Goal: Book appointment/travel/reservation

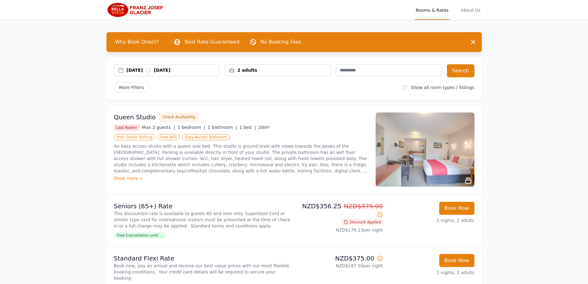
click at [287, 66] on div "2 adults" at bounding box center [278, 70] width 106 height 12
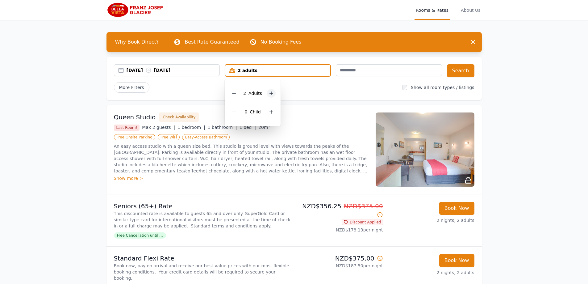
click at [272, 91] on div at bounding box center [271, 93] width 9 height 9
click at [272, 91] on icon at bounding box center [271, 93] width 5 height 5
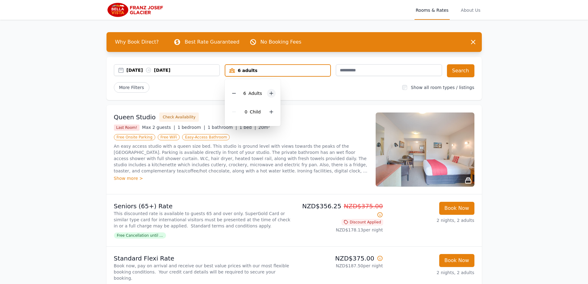
click at [272, 91] on icon at bounding box center [271, 93] width 5 height 5
click at [228, 92] on div "8 Adult s 0 Child" at bounding box center [253, 102] width 56 height 47
drag, startPoint x: 228, startPoint y: 92, endPoint x: 232, endPoint y: 93, distance: 4.1
click at [228, 92] on div "8 Adult s 0 Child" at bounding box center [253, 102] width 56 height 47
click at [232, 93] on div at bounding box center [234, 93] width 9 height 9
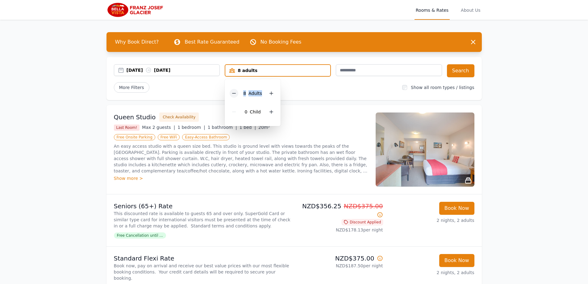
click at [232, 93] on div at bounding box center [234, 93] width 9 height 9
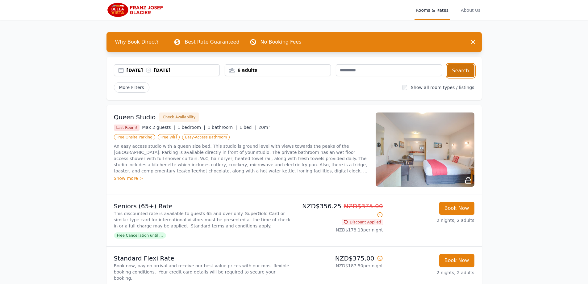
click at [462, 71] on button "Search" at bounding box center [460, 70] width 27 height 13
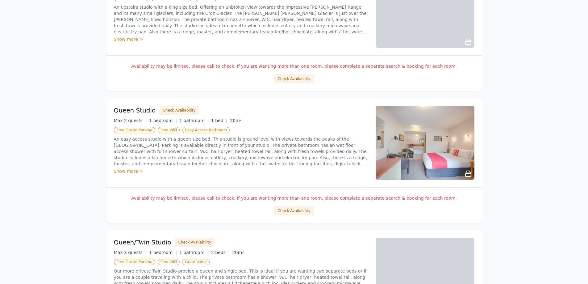
scroll to position [432, 0]
